Goal: Task Accomplishment & Management: Manage account settings

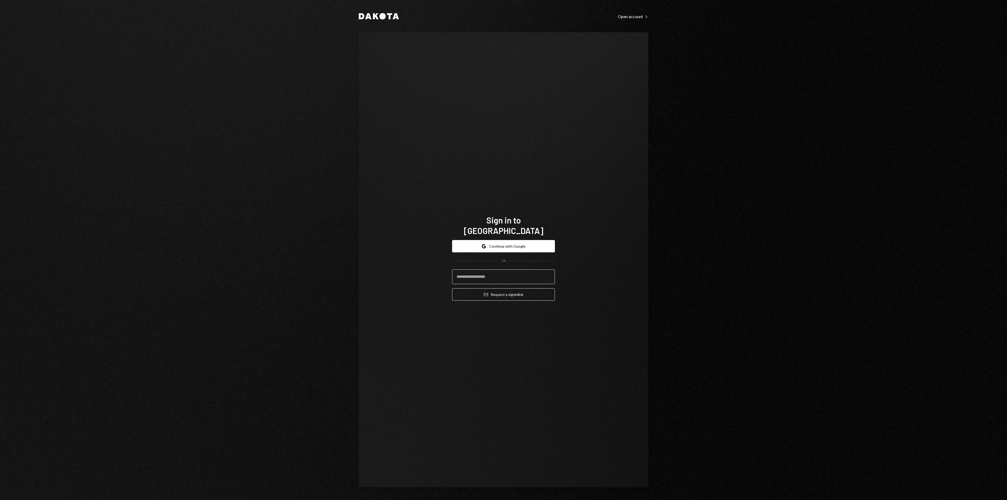
click at [527, 270] on input "email" at bounding box center [503, 276] width 103 height 15
type input "**********"
click at [498, 291] on button "Email Request a sign in link" at bounding box center [503, 294] width 103 height 12
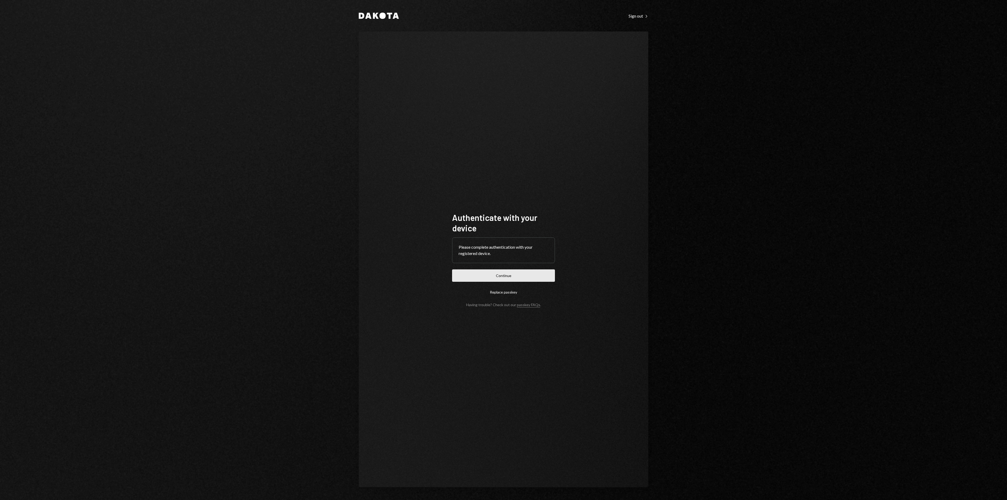
click at [468, 275] on button "Continue" at bounding box center [503, 275] width 103 height 12
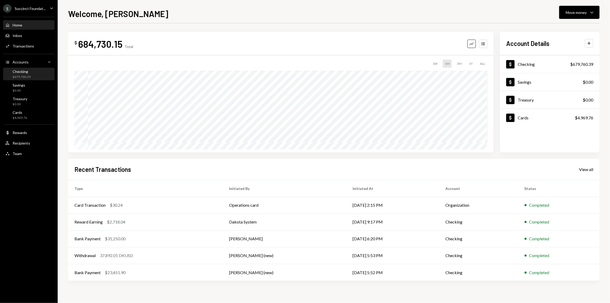
click at [34, 71] on div "Checking $679,760.39" at bounding box center [28, 74] width 47 height 10
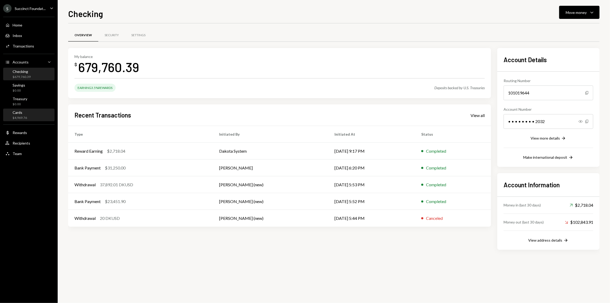
click at [31, 116] on div "Cards $4,969.76" at bounding box center [28, 115] width 47 height 10
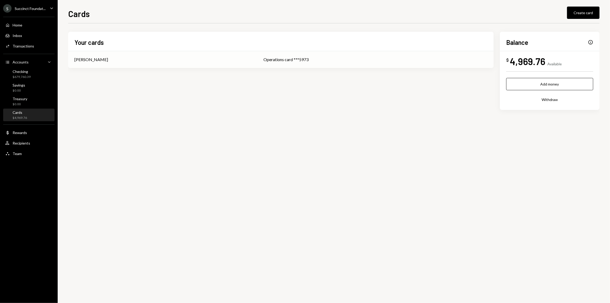
click at [147, 58] on div "[PERSON_NAME]" at bounding box center [162, 59] width 176 height 6
click at [24, 74] on div "Checking $679,760.39" at bounding box center [22, 74] width 18 height 10
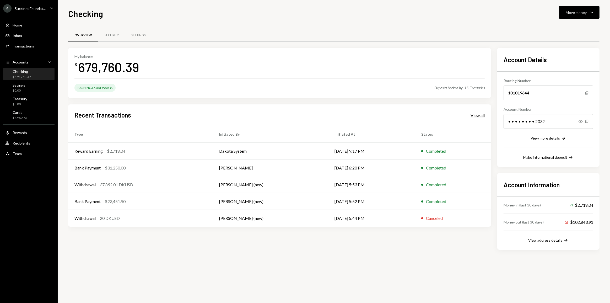
click at [480, 113] on div "View all" at bounding box center [478, 115] width 14 height 5
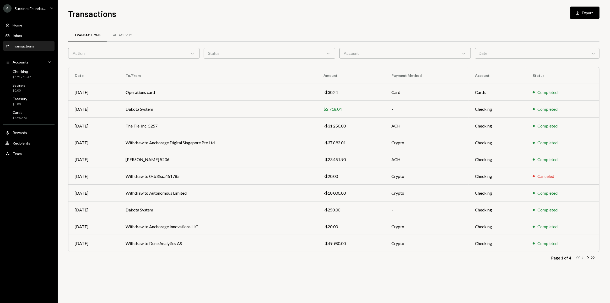
click at [190, 58] on div "Action Chevron Down" at bounding box center [133, 53] width 131 height 10
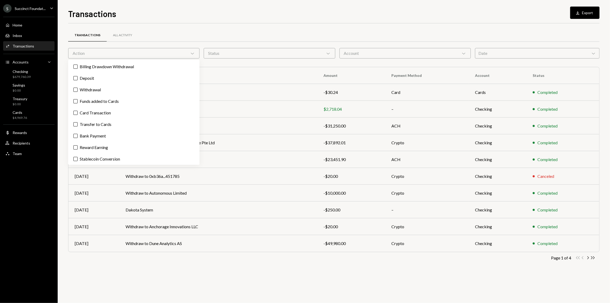
click at [239, 50] on div "Status Chevron Down" at bounding box center [269, 53] width 131 height 10
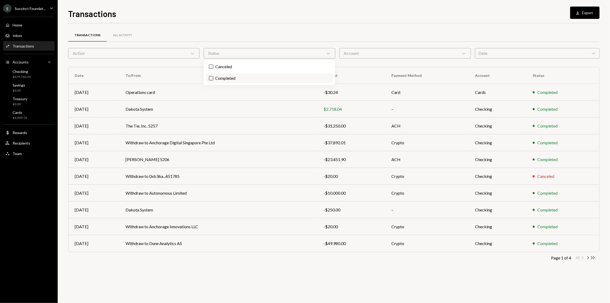
click at [245, 77] on label "Completed" at bounding box center [269, 77] width 127 height 9
click at [213, 77] on button "Completed" at bounding box center [211, 78] width 4 height 4
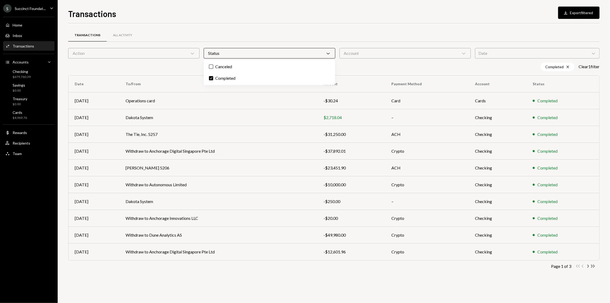
click at [370, 55] on div "Account Chevron Down" at bounding box center [405, 53] width 131 height 10
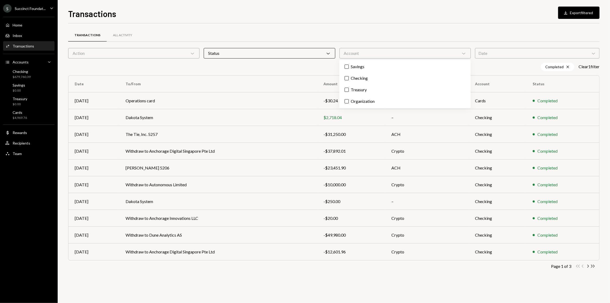
click at [184, 51] on div "Action Chevron Down" at bounding box center [133, 53] width 131 height 10
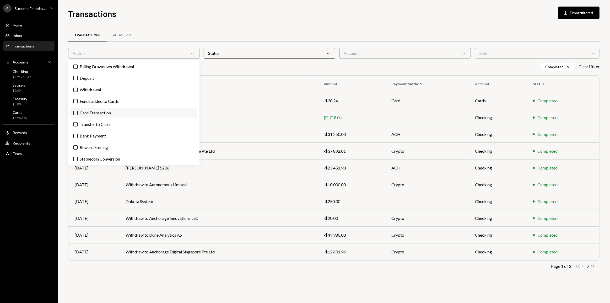
click at [99, 110] on label "Card Transaction" at bounding box center [133, 112] width 127 height 9
click at [78, 111] on button "Card Transaction" at bounding box center [75, 113] width 4 height 4
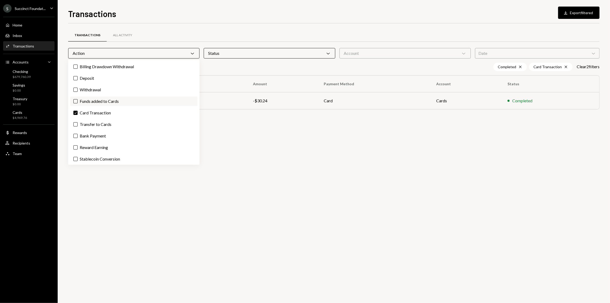
click at [103, 104] on label "Funds added to Cards" at bounding box center [133, 100] width 127 height 9
click at [78, 103] on button "Funds added to Cards" at bounding box center [75, 101] width 4 height 4
click at [103, 104] on label "Check Funds added to Cards" at bounding box center [133, 100] width 127 height 9
click at [78, 103] on button "Check" at bounding box center [75, 101] width 4 height 4
click at [97, 113] on label "Check Card Transaction" at bounding box center [133, 112] width 127 height 9
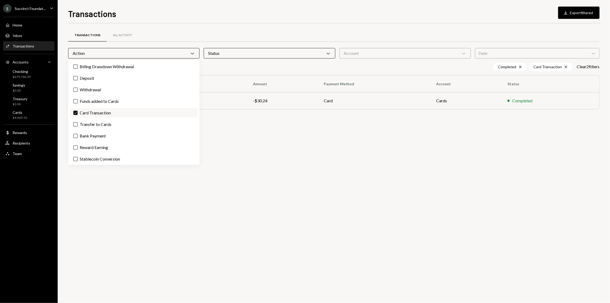
click at [78, 113] on button "Check" at bounding box center [75, 113] width 4 height 4
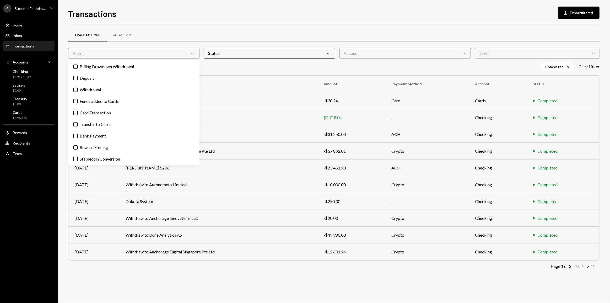
click at [228, 13] on div "Transactions Download Export filtered" at bounding box center [333, 13] width 531 height 12
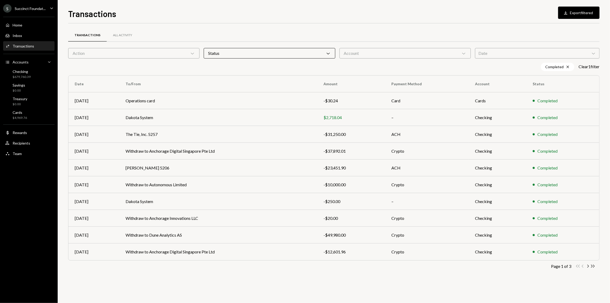
click at [134, 49] on div "Action Chevron Down" at bounding box center [133, 53] width 131 height 10
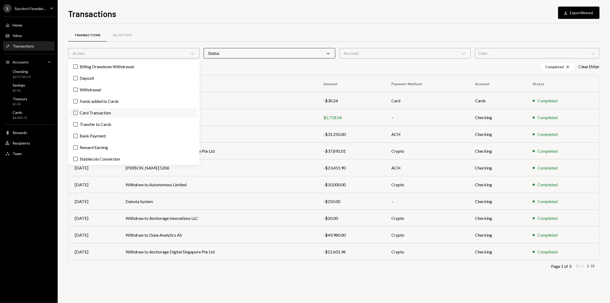
click at [100, 112] on label "Card Transaction" at bounding box center [133, 112] width 127 height 9
click at [78, 112] on button "Card Transaction" at bounding box center [75, 113] width 4 height 4
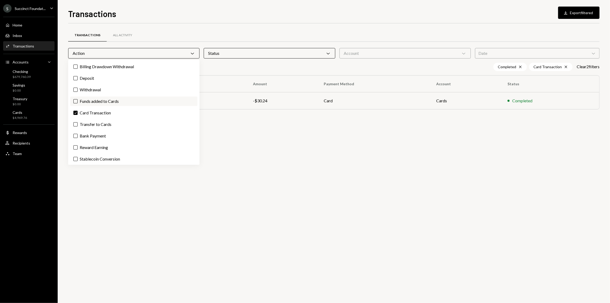
click at [100, 104] on label "Funds added to Cards" at bounding box center [133, 100] width 127 height 9
click at [78, 103] on button "Funds added to Cards" at bounding box center [75, 101] width 4 height 4
click at [239, 210] on div "Transactions All Activity Action Chevron Down Status Chevron Down Account Chevr…" at bounding box center [333, 162] width 531 height 279
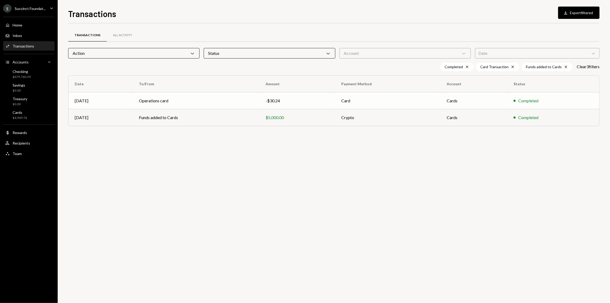
click at [168, 98] on td "Operations card" at bounding box center [196, 100] width 127 height 17
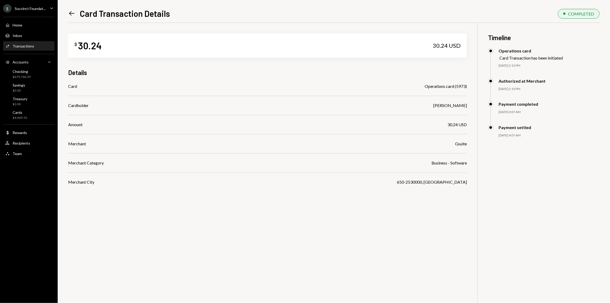
click at [71, 10] on icon "Left Arrow" at bounding box center [71, 13] width 7 height 7
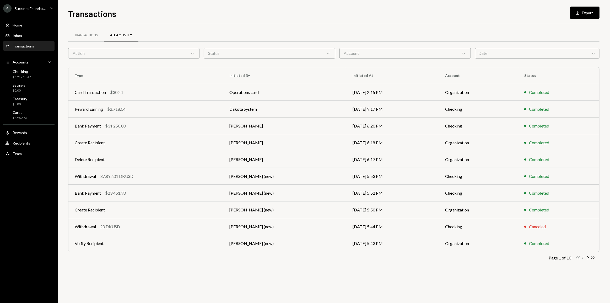
click at [133, 51] on div "Action Chevron Down" at bounding box center [133, 53] width 131 height 10
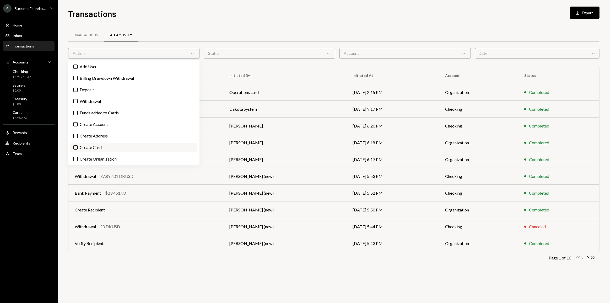
click at [90, 147] on label "Create Card" at bounding box center [133, 147] width 127 height 9
click at [78, 147] on button "Create Card" at bounding box center [75, 147] width 4 height 4
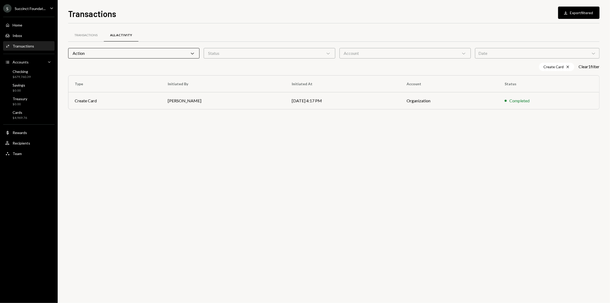
click at [157, 208] on div "Transactions All Activity Action Chevron Down Status Chevron Down Account Chevr…" at bounding box center [333, 162] width 531 height 279
click at [187, 52] on div "Action Chevron Down" at bounding box center [133, 53] width 131 height 10
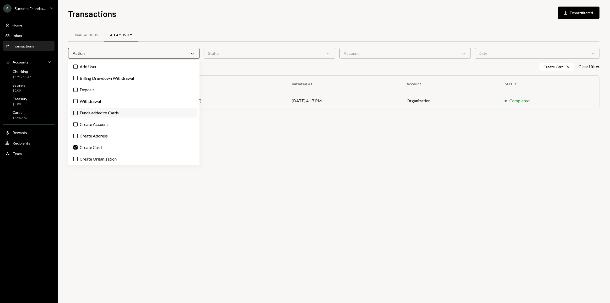
click at [95, 115] on label "Funds added to Cards" at bounding box center [133, 112] width 127 height 9
click at [78, 115] on button "Funds added to Cards" at bounding box center [75, 113] width 4 height 4
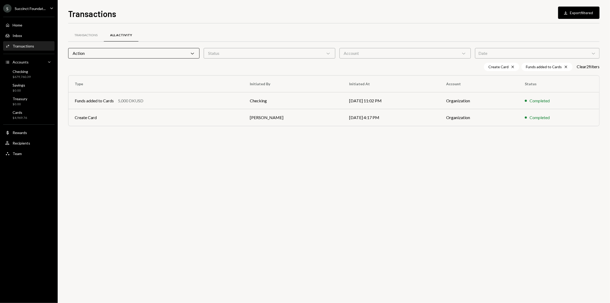
click at [189, 204] on div "Transactions All Activity Action Chevron Down Status Chevron Down Account Chevr…" at bounding box center [333, 162] width 531 height 279
click at [137, 162] on div "Transactions All Activity Action Chevron Down Status Chevron Down Account Chevr…" at bounding box center [333, 162] width 531 height 279
click at [165, 167] on div "Transactions All Activity Action Chevron Down Status Chevron Down Account Chevr…" at bounding box center [333, 162] width 531 height 279
click at [20, 72] on div "Checking" at bounding box center [22, 71] width 18 height 4
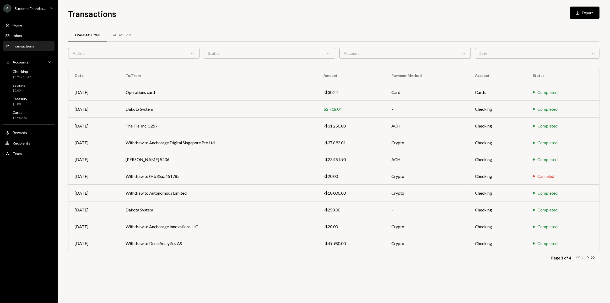
click at [587, 257] on icon "Chevron Right" at bounding box center [587, 257] width 5 height 5
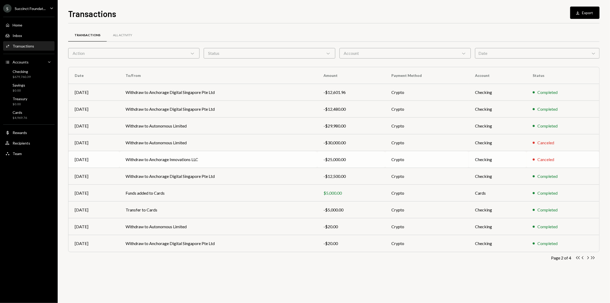
click at [357, 157] on div "-$25,000.00" at bounding box center [351, 159] width 55 height 6
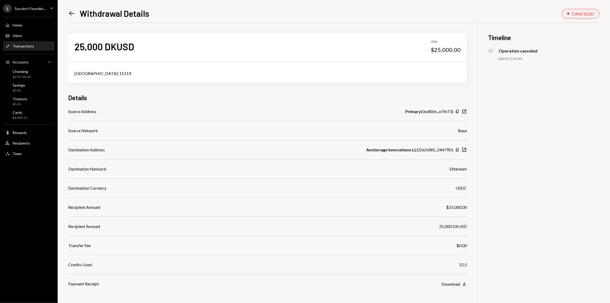
click at [74, 15] on icon "Left Arrow" at bounding box center [71, 13] width 7 height 7
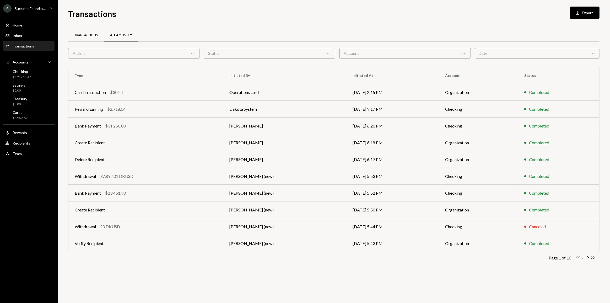
click at [89, 35] on div "Transactions" at bounding box center [85, 35] width 23 height 4
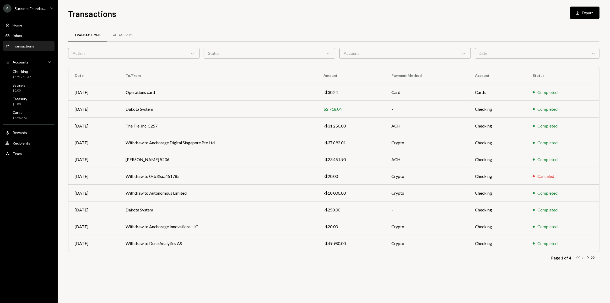
click at [588, 259] on icon "Chevron Right" at bounding box center [587, 257] width 5 height 5
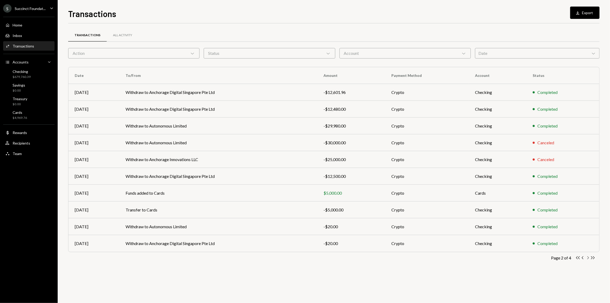
click at [588, 257] on icon "Chevron Right" at bounding box center [587, 257] width 5 height 5
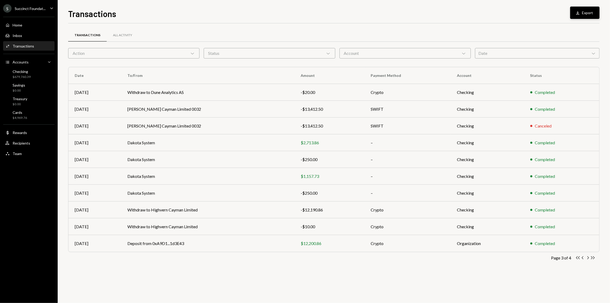
click at [586, 12] on button "Download Export" at bounding box center [584, 13] width 29 height 12
